Goal: Use online tool/utility: Utilize a website feature to perform a specific function

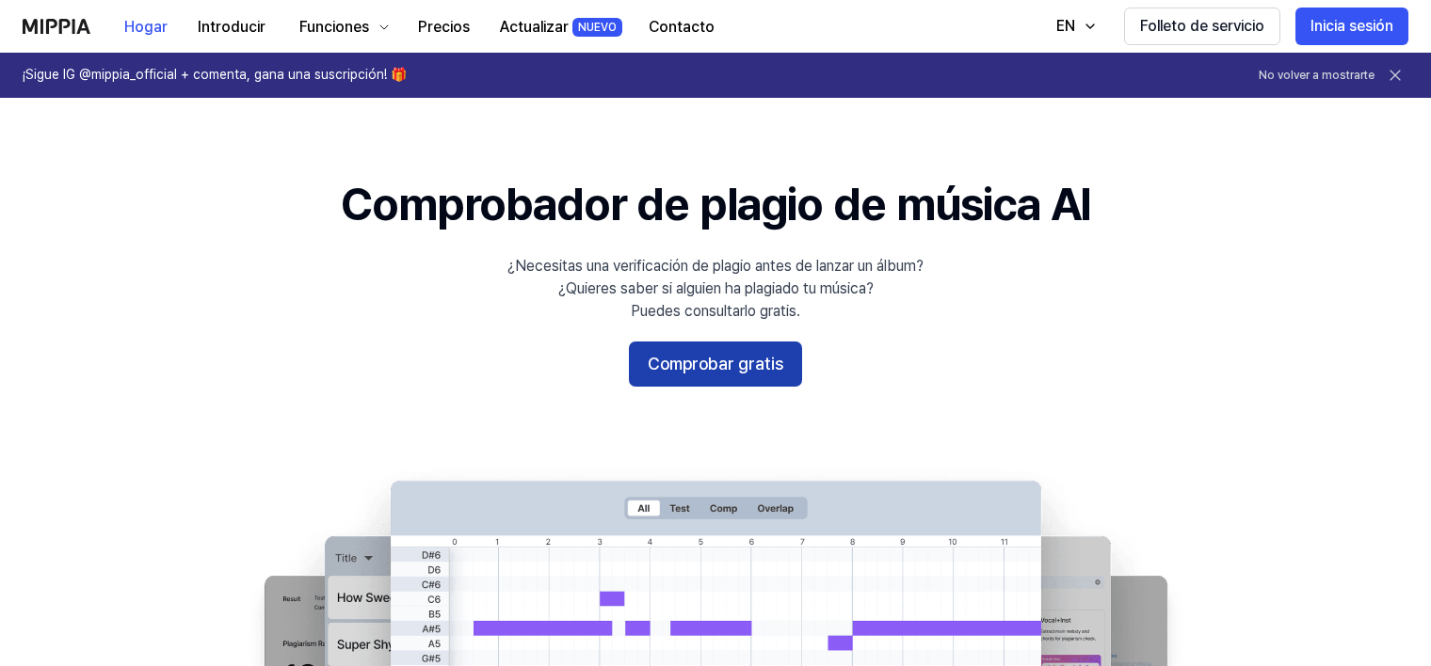
click at [758, 364] on button "Comprobar gratis" at bounding box center [715, 364] width 173 height 45
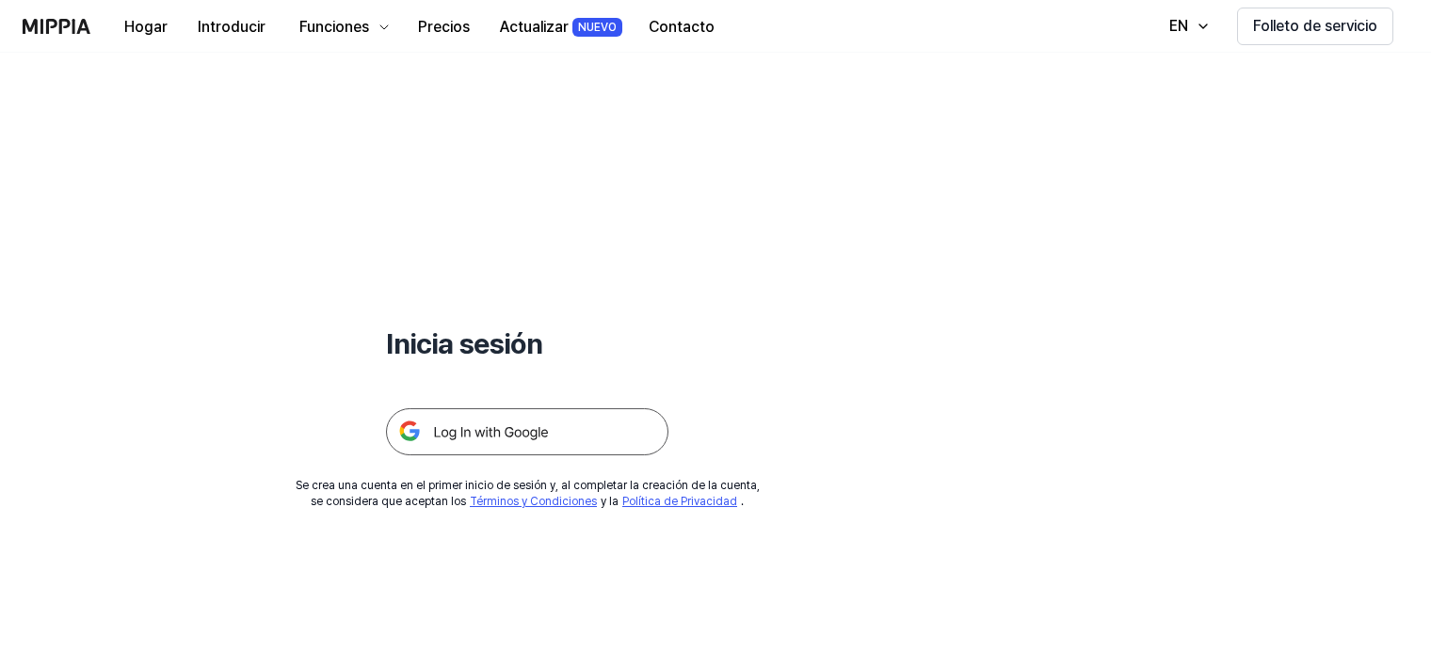
click at [501, 431] on img at bounding box center [527, 431] width 282 height 47
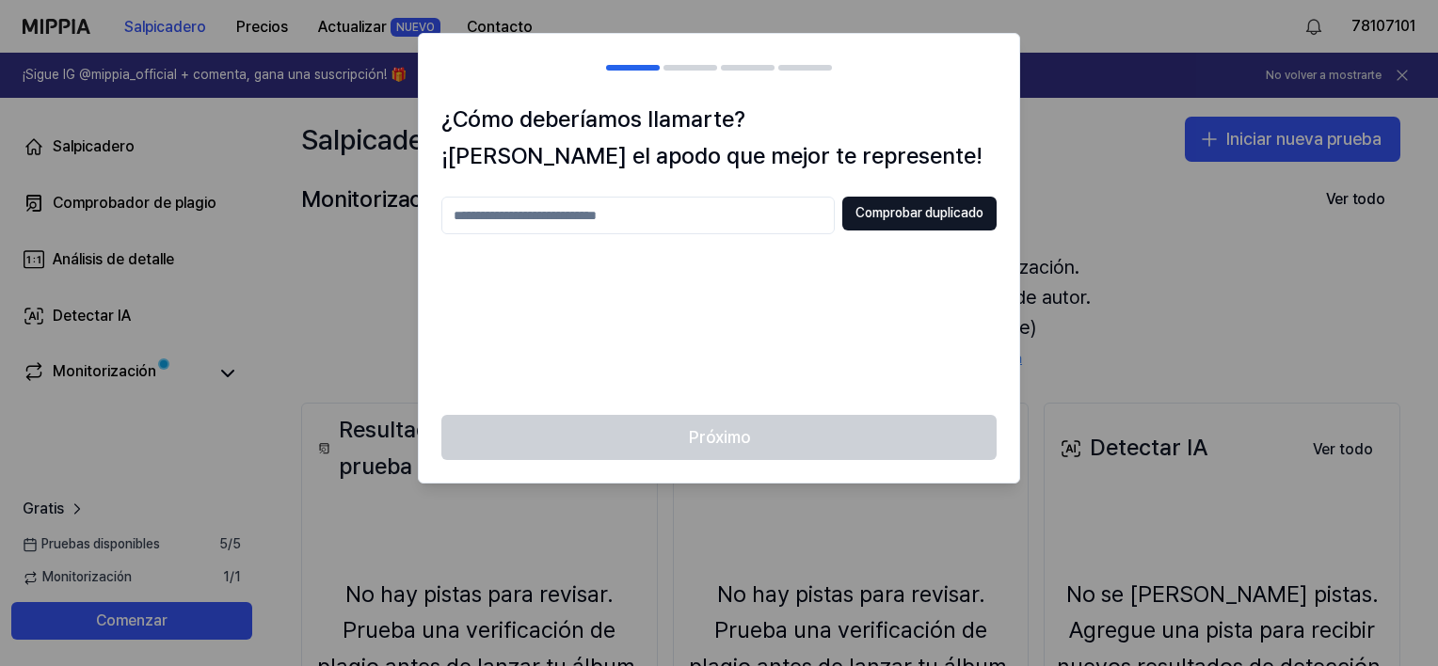
click at [602, 218] on input "text" at bounding box center [637, 216] width 393 height 38
type input "*****"
click at [937, 218] on button "Comprobar duplicado" at bounding box center [919, 214] width 154 height 34
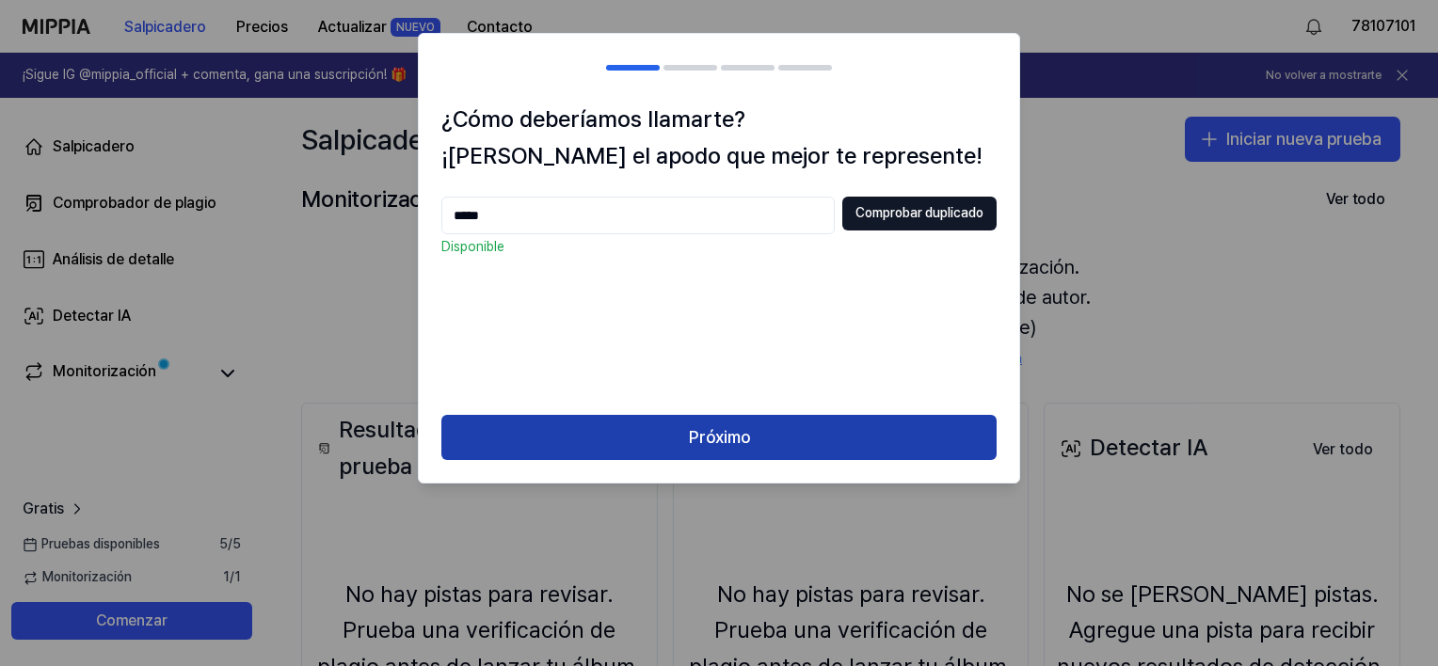
click at [715, 429] on button "Próximo" at bounding box center [718, 437] width 555 height 45
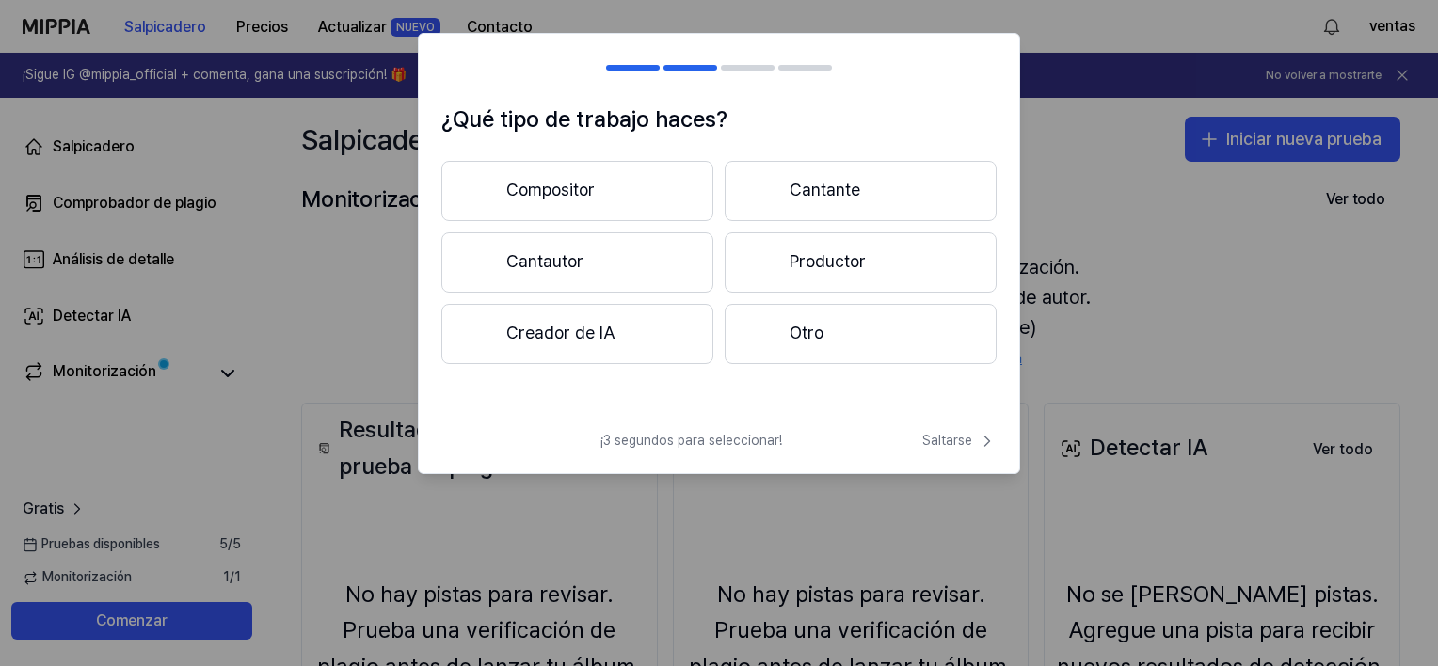
click at [614, 204] on button "Compositor" at bounding box center [577, 191] width 272 height 60
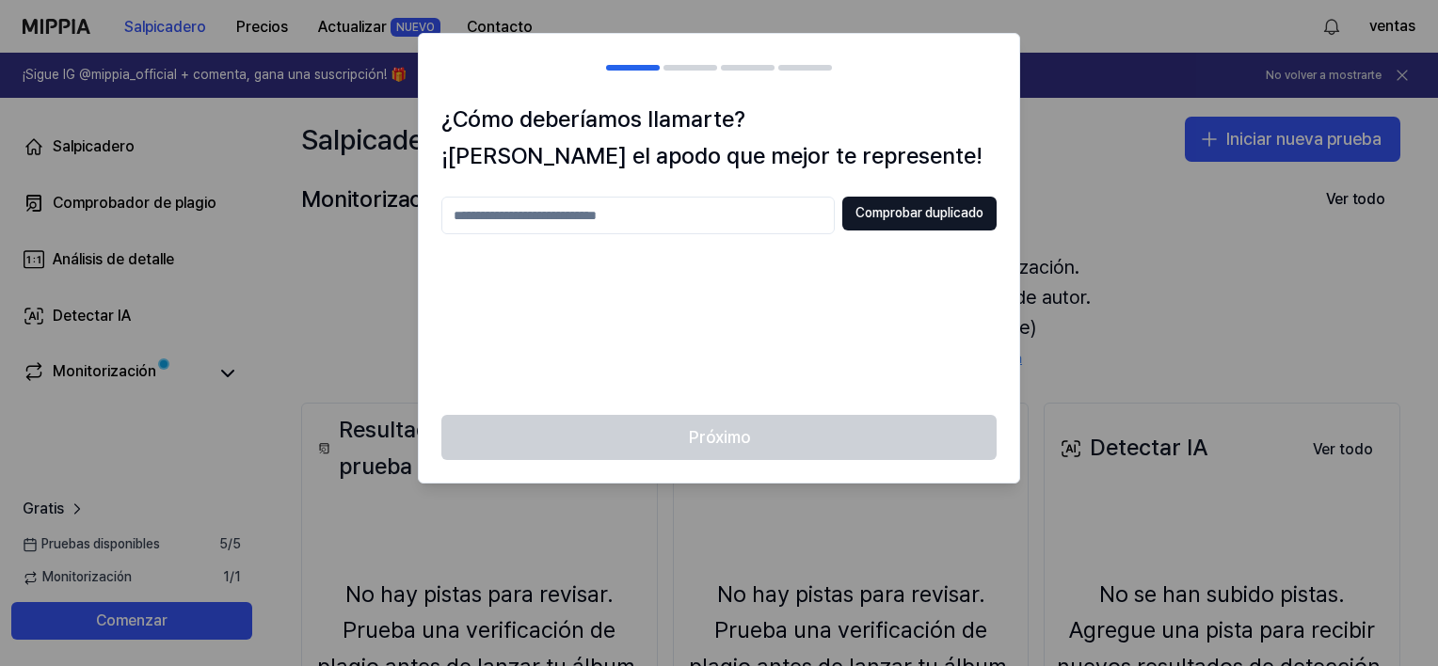
click at [665, 217] on input "text" at bounding box center [637, 216] width 393 height 38
type input "*****"
click at [896, 215] on button "Comprobar duplicado" at bounding box center [919, 214] width 154 height 34
click at [1163, 247] on div at bounding box center [719, 333] width 1438 height 666
click at [1104, 135] on div at bounding box center [719, 333] width 1438 height 666
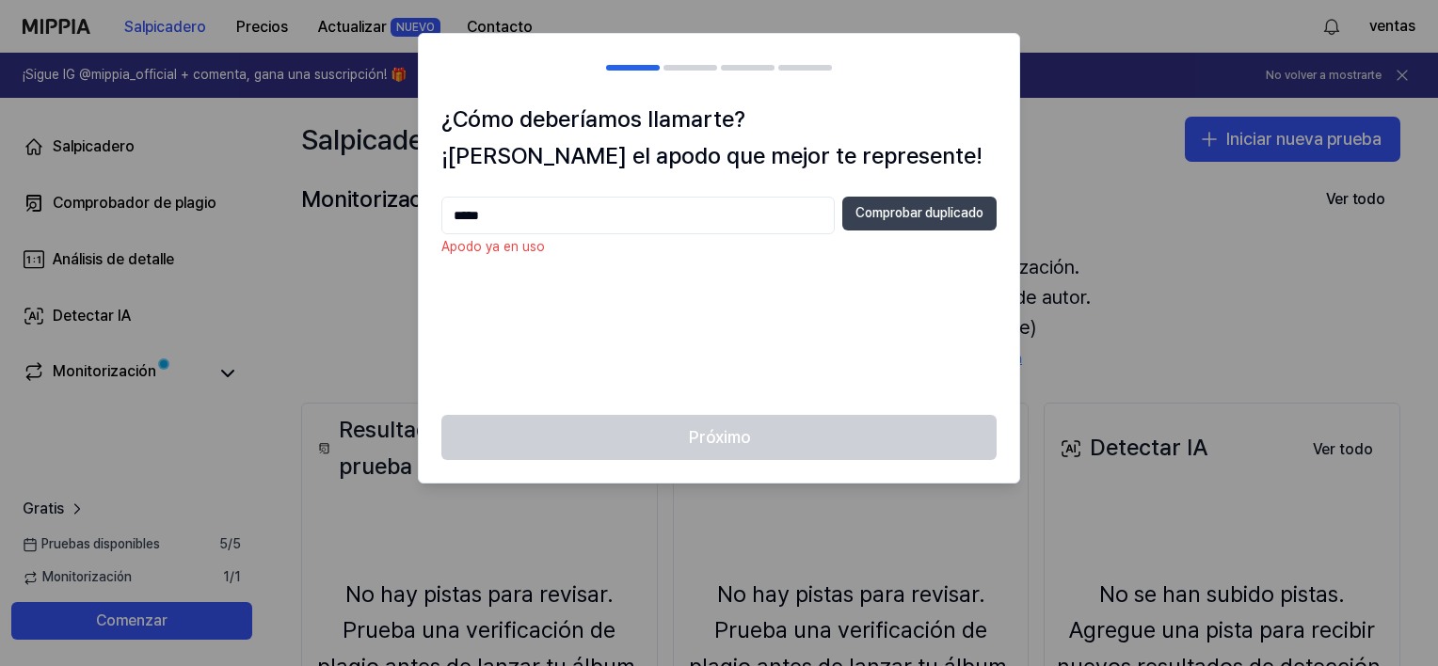
click at [884, 218] on button "Comprobar duplicado" at bounding box center [919, 214] width 154 height 34
click at [505, 221] on input "*****" at bounding box center [637, 216] width 393 height 38
click at [505, 248] on p "Apodo ya en uso" at bounding box center [718, 247] width 555 height 19
click at [689, 440] on div "Próximo" at bounding box center [719, 449] width 601 height 68
click at [369, 328] on div at bounding box center [719, 333] width 1438 height 666
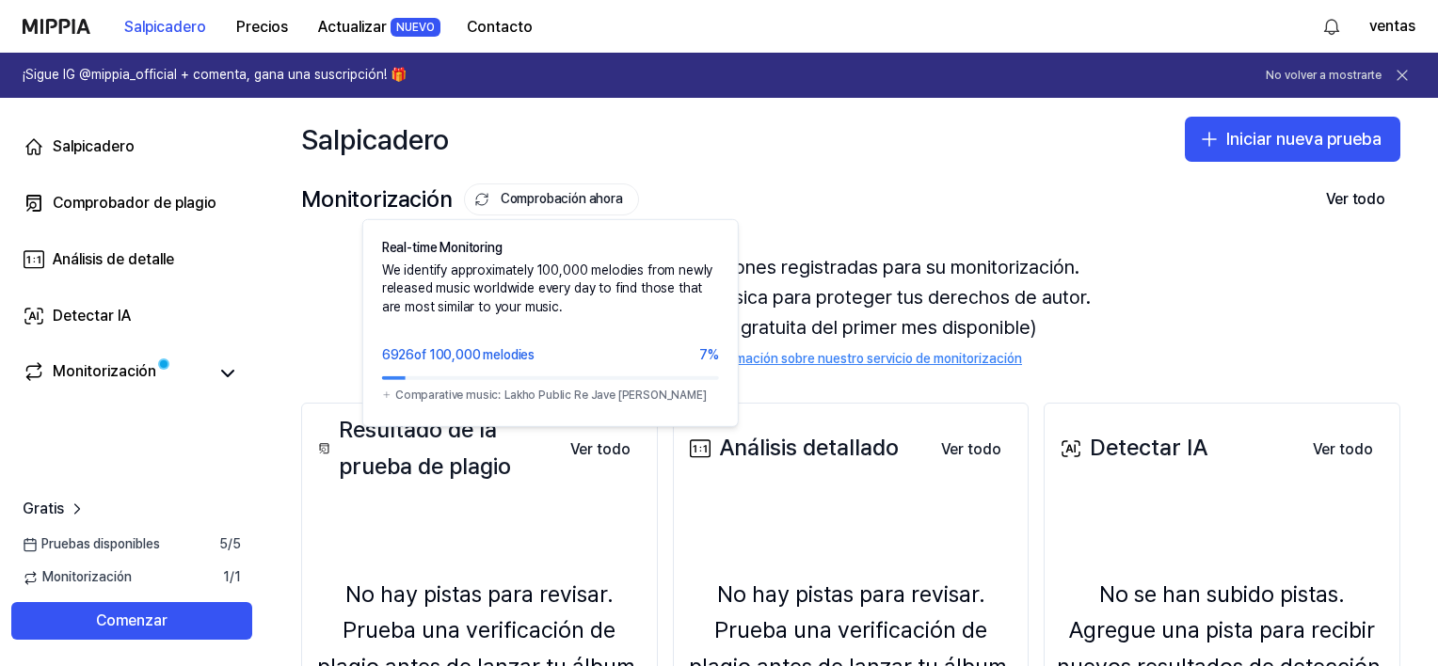
click at [558, 201] on font "Comprobación ahora" at bounding box center [562, 199] width 122 height 19
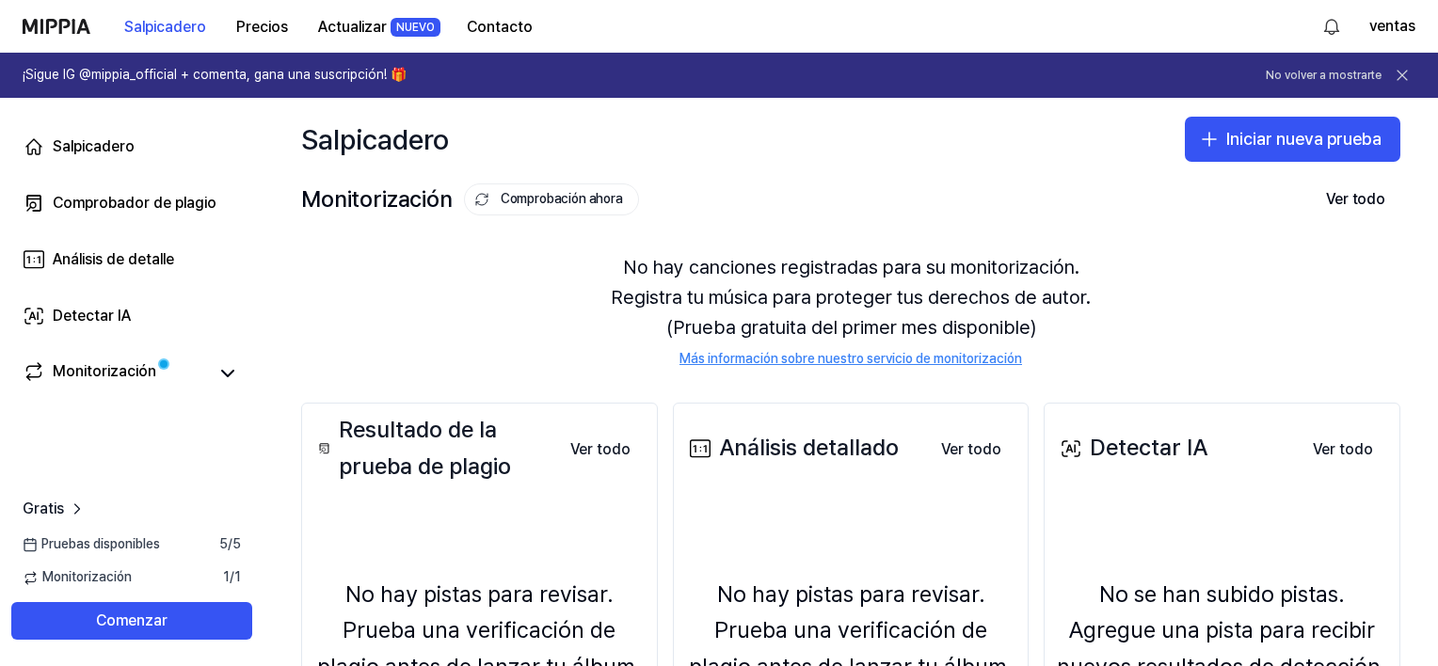
click at [558, 201] on font "Comprobación ahora" at bounding box center [562, 199] width 122 height 19
click at [834, 172] on div "Salpicadero Iniciar nueva prueba" at bounding box center [851, 139] width 1175 height 83
